Goal: Task Accomplishment & Management: Manage account settings

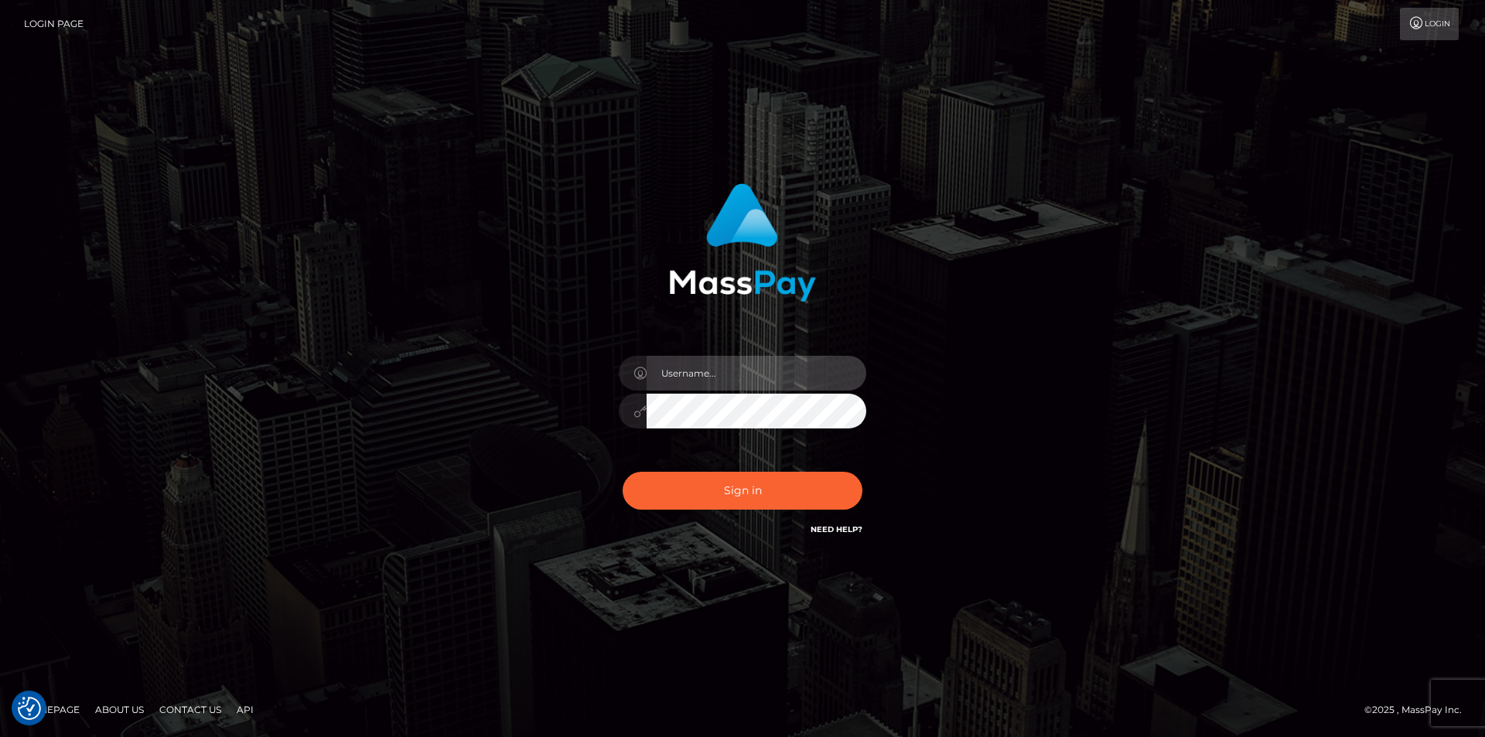
click at [698, 384] on input "text" at bounding box center [757, 373] width 220 height 35
type input "[PERSON_NAME].megabonanza"
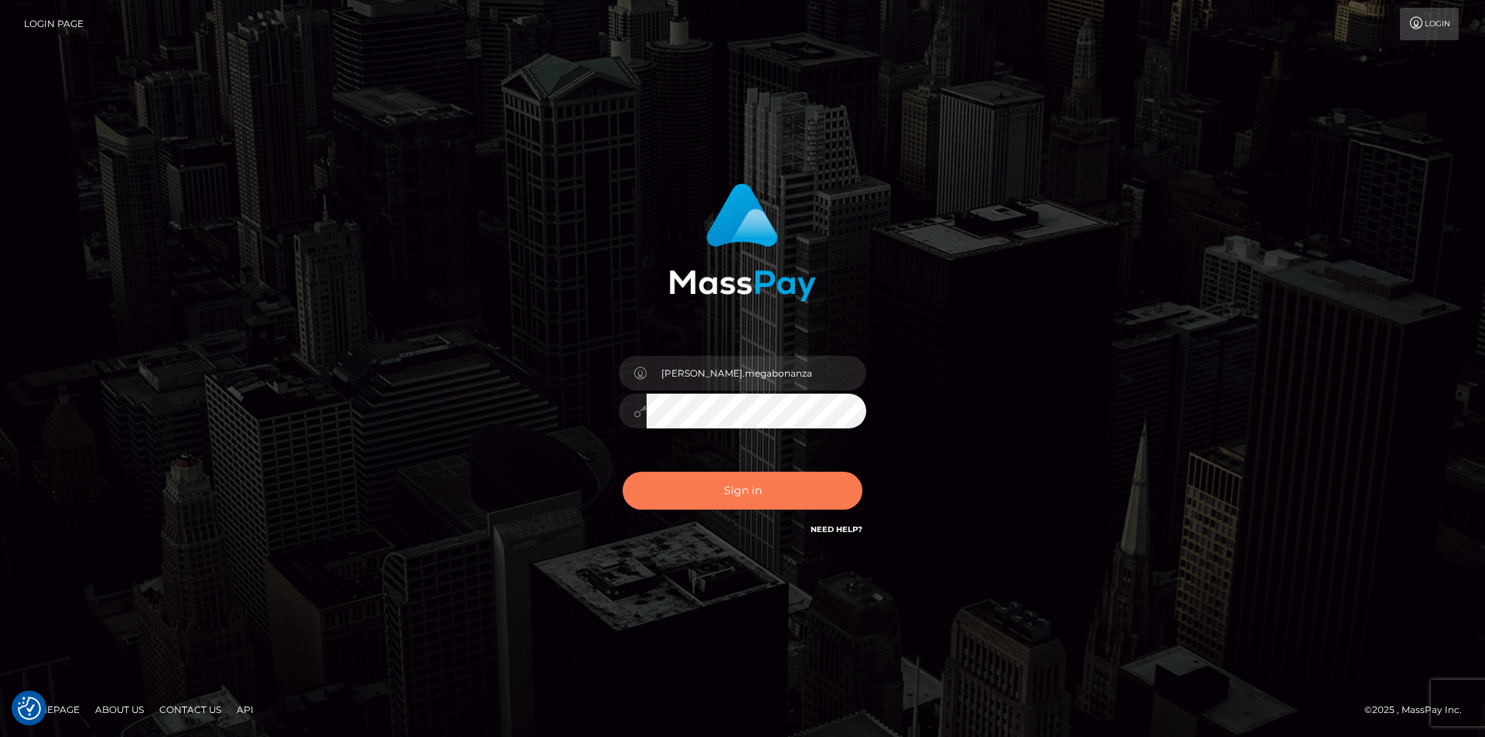
click at [790, 503] on button "Sign in" at bounding box center [743, 491] width 240 height 38
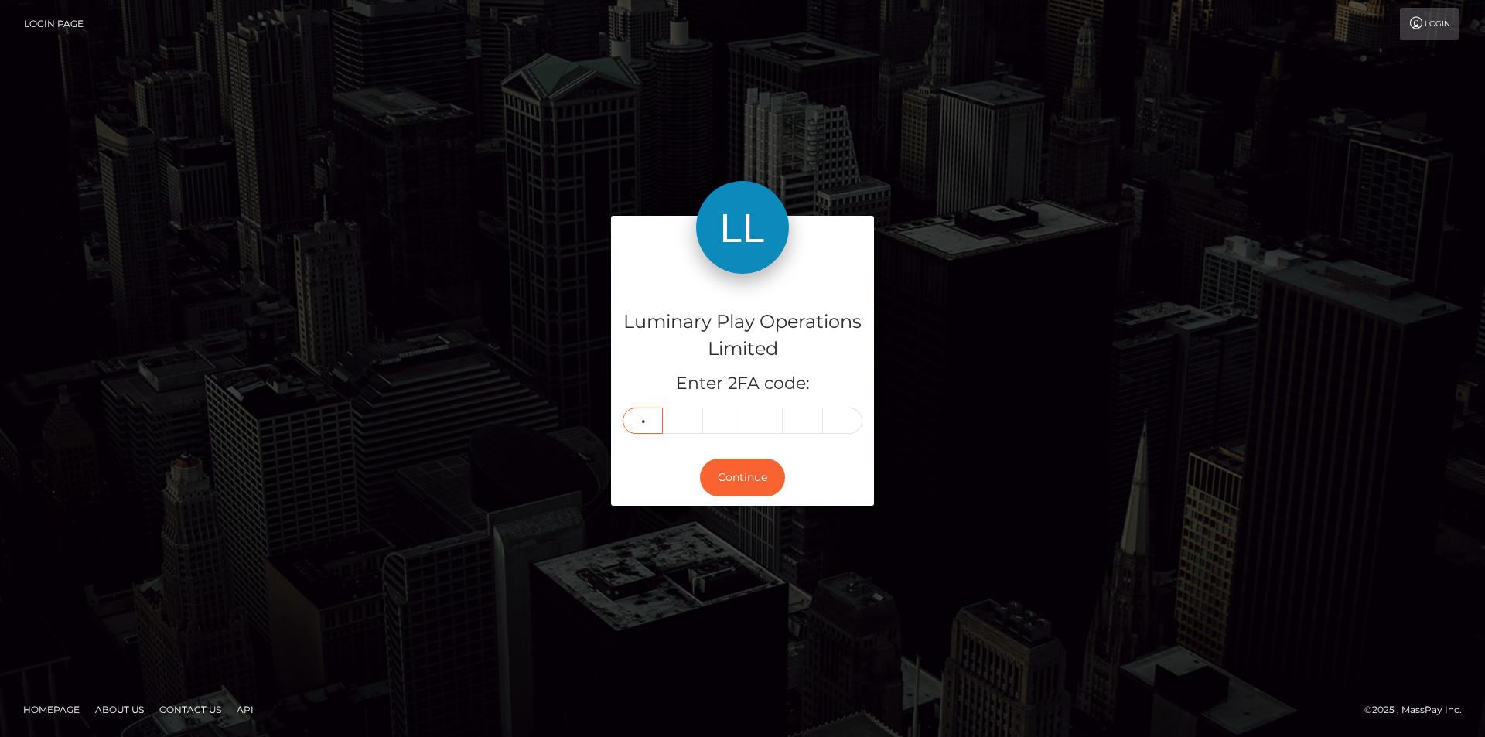
type input "3"
type input "1"
type input "0"
type input "9"
type input "1"
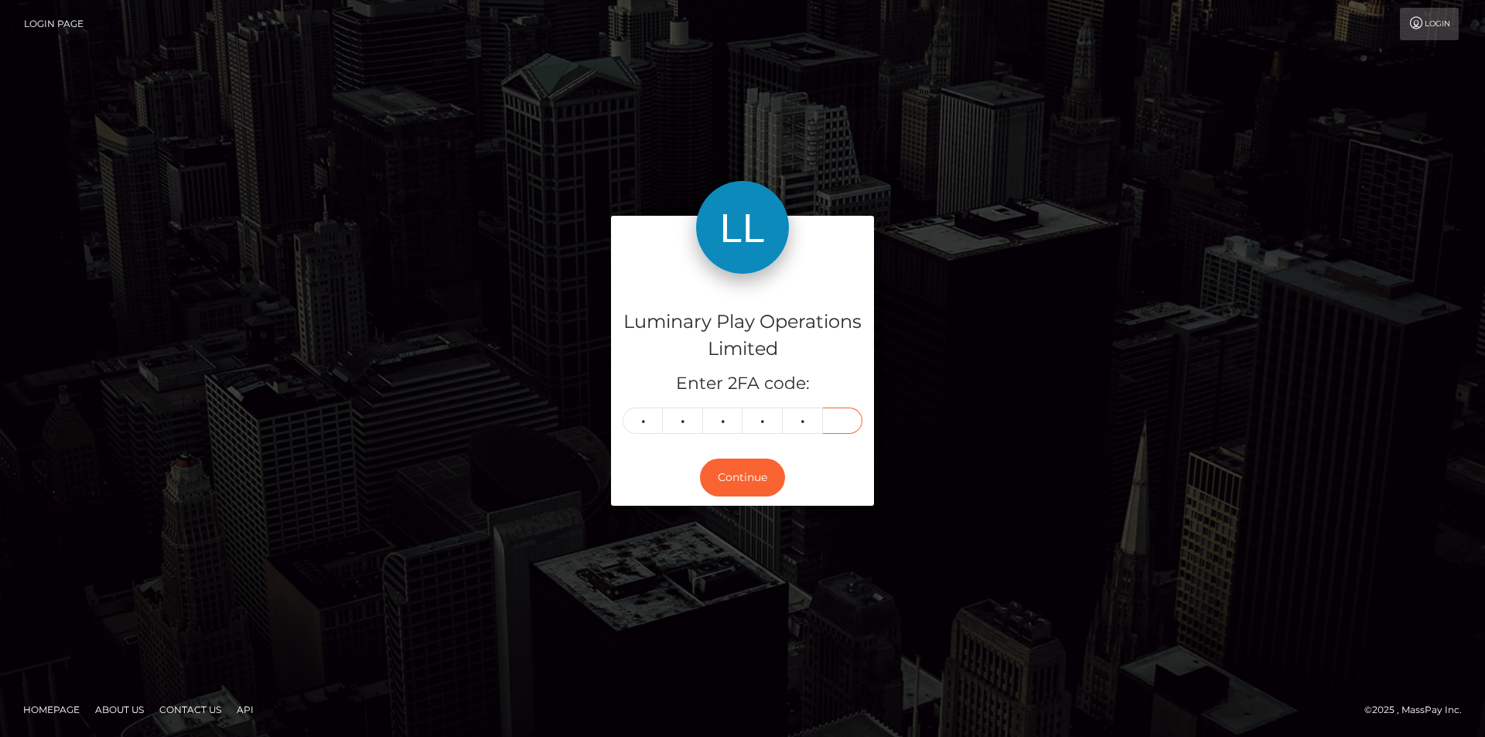
type input "5"
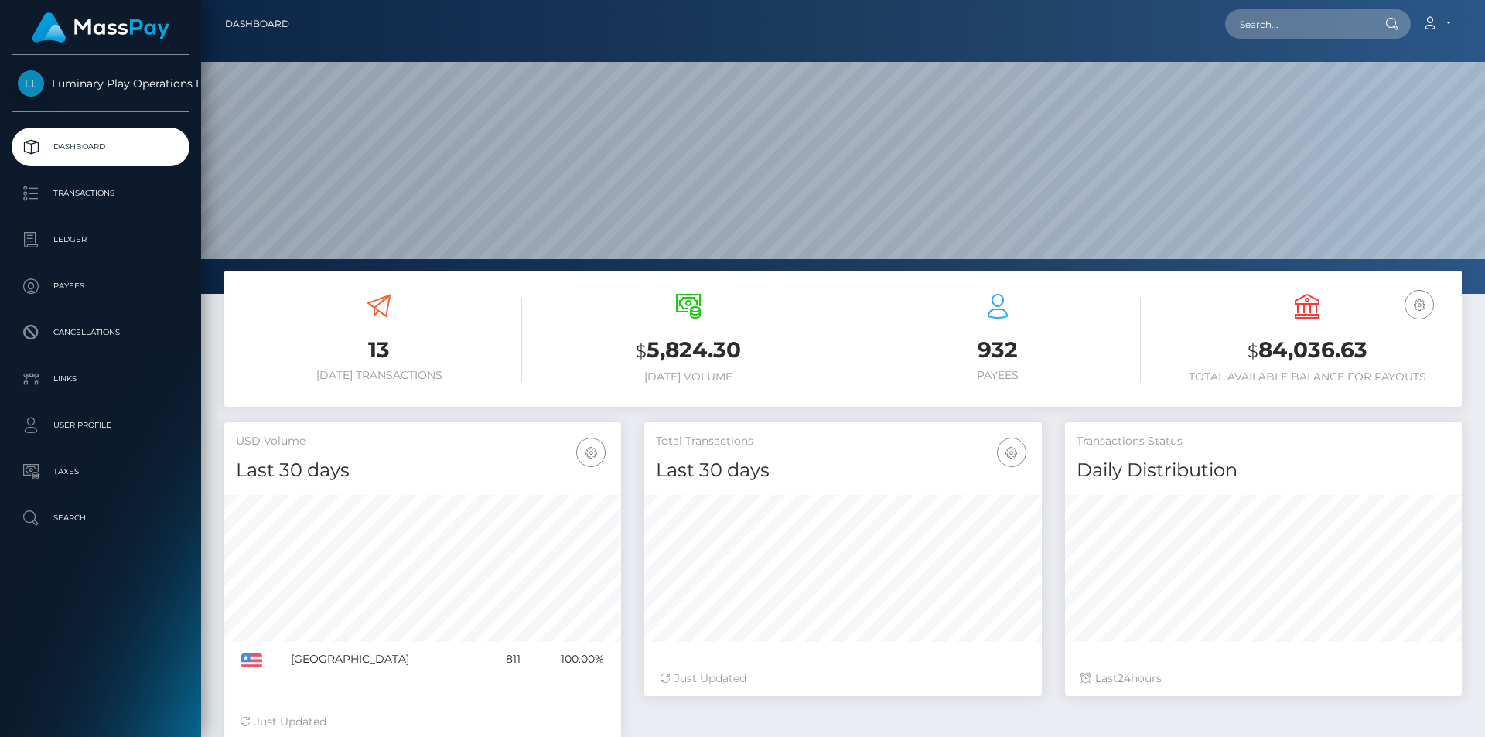
scroll to position [275, 398]
